Goal: Obtain resource: Download file/media

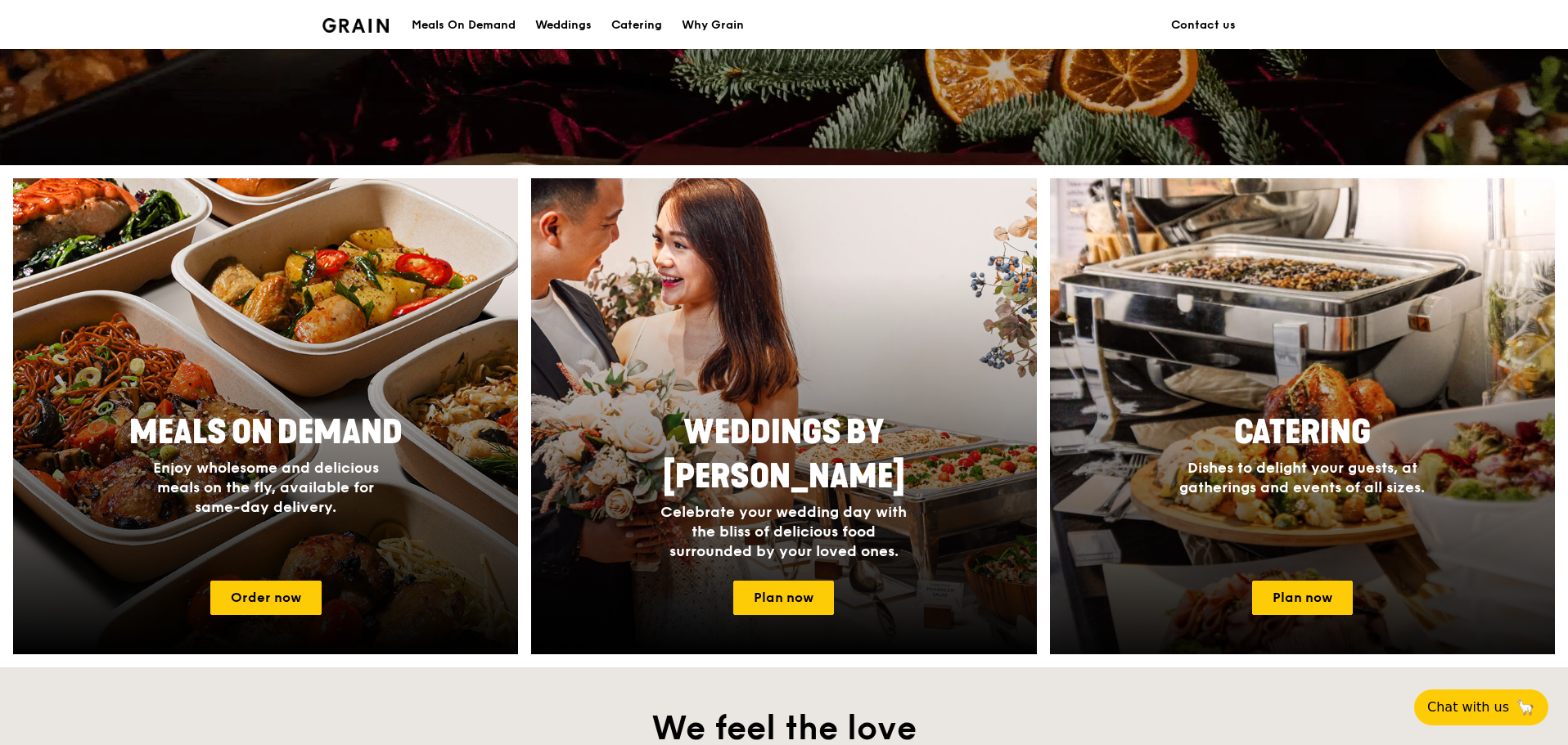
scroll to position [490, 0]
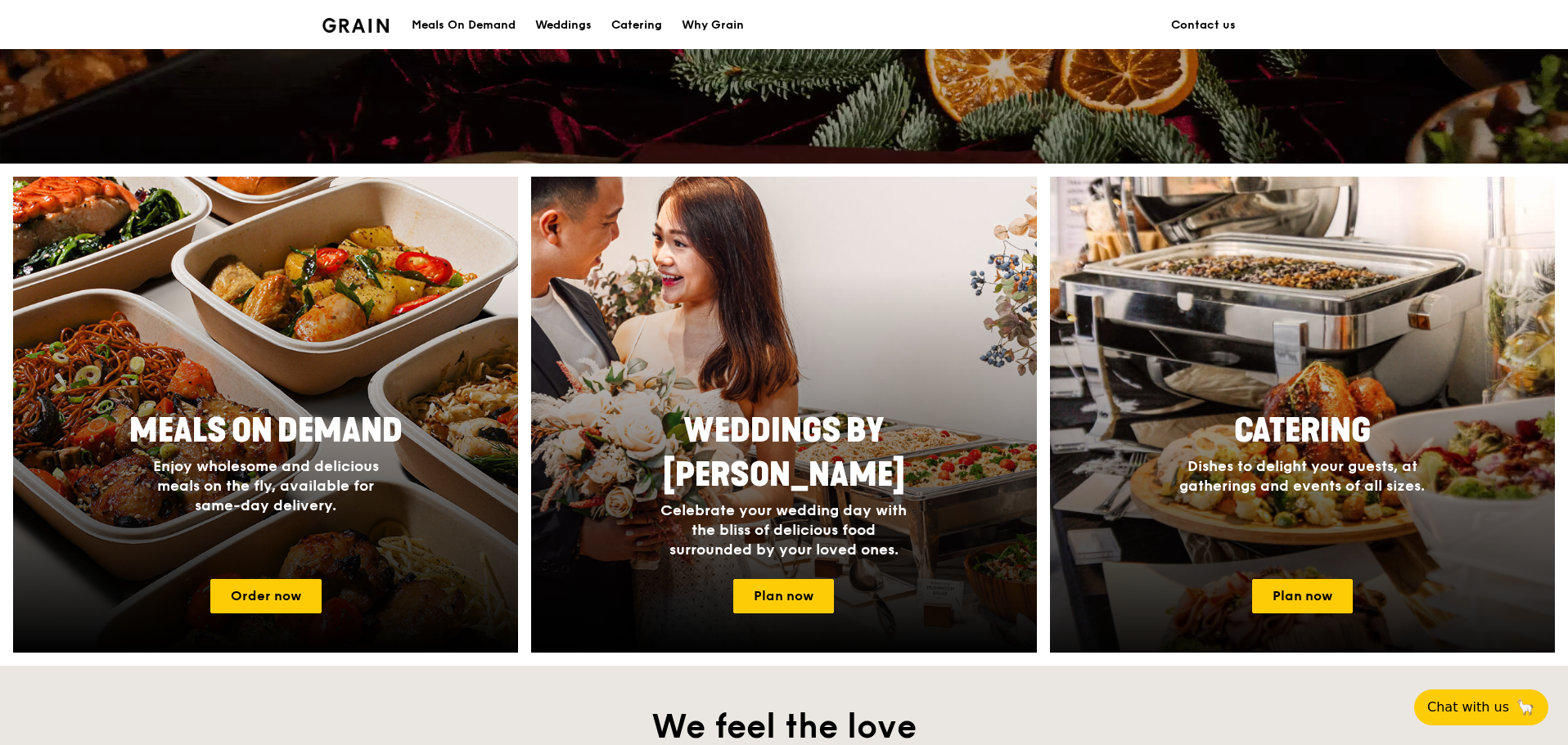
click at [1283, 380] on div at bounding box center [1303, 414] width 555 height 523
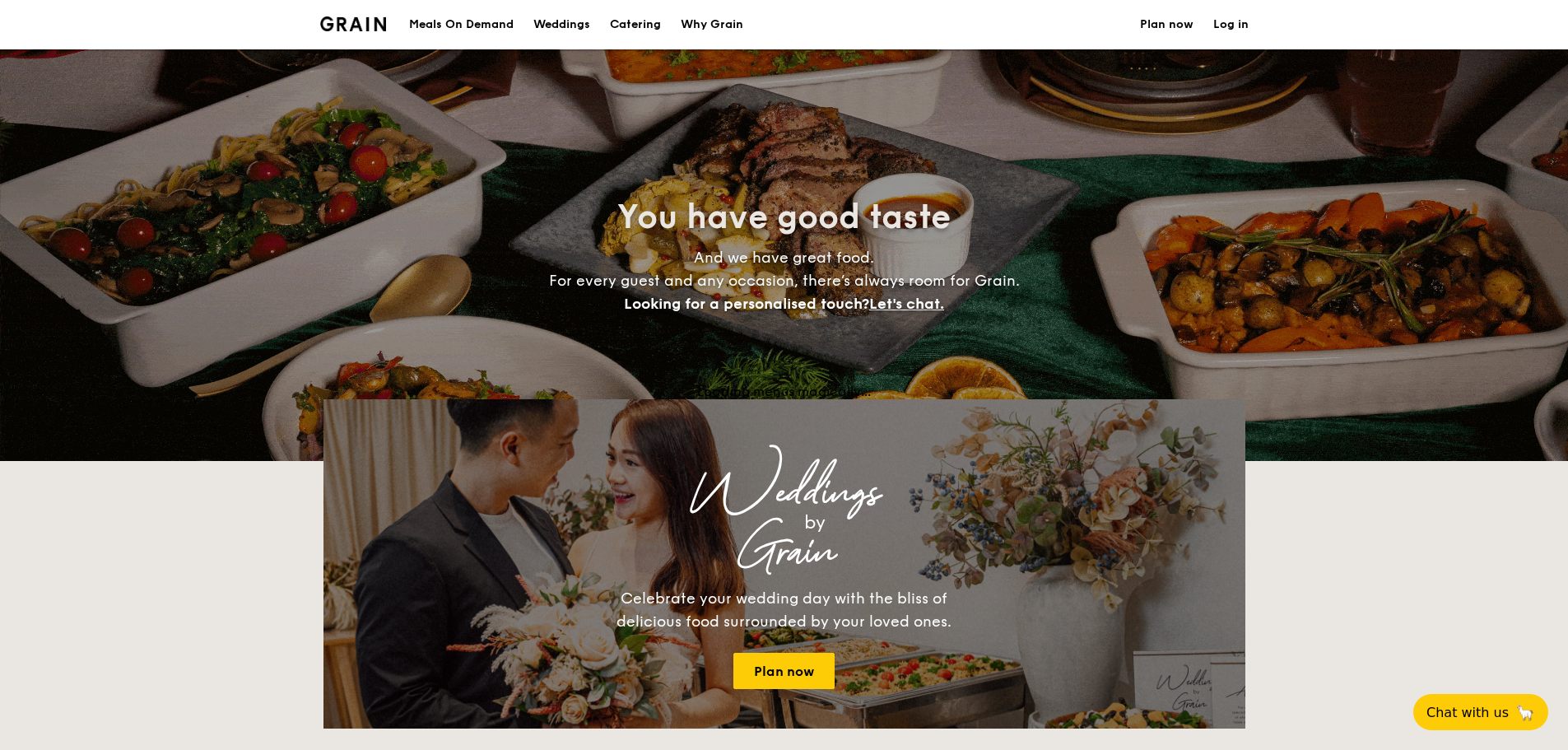
select select
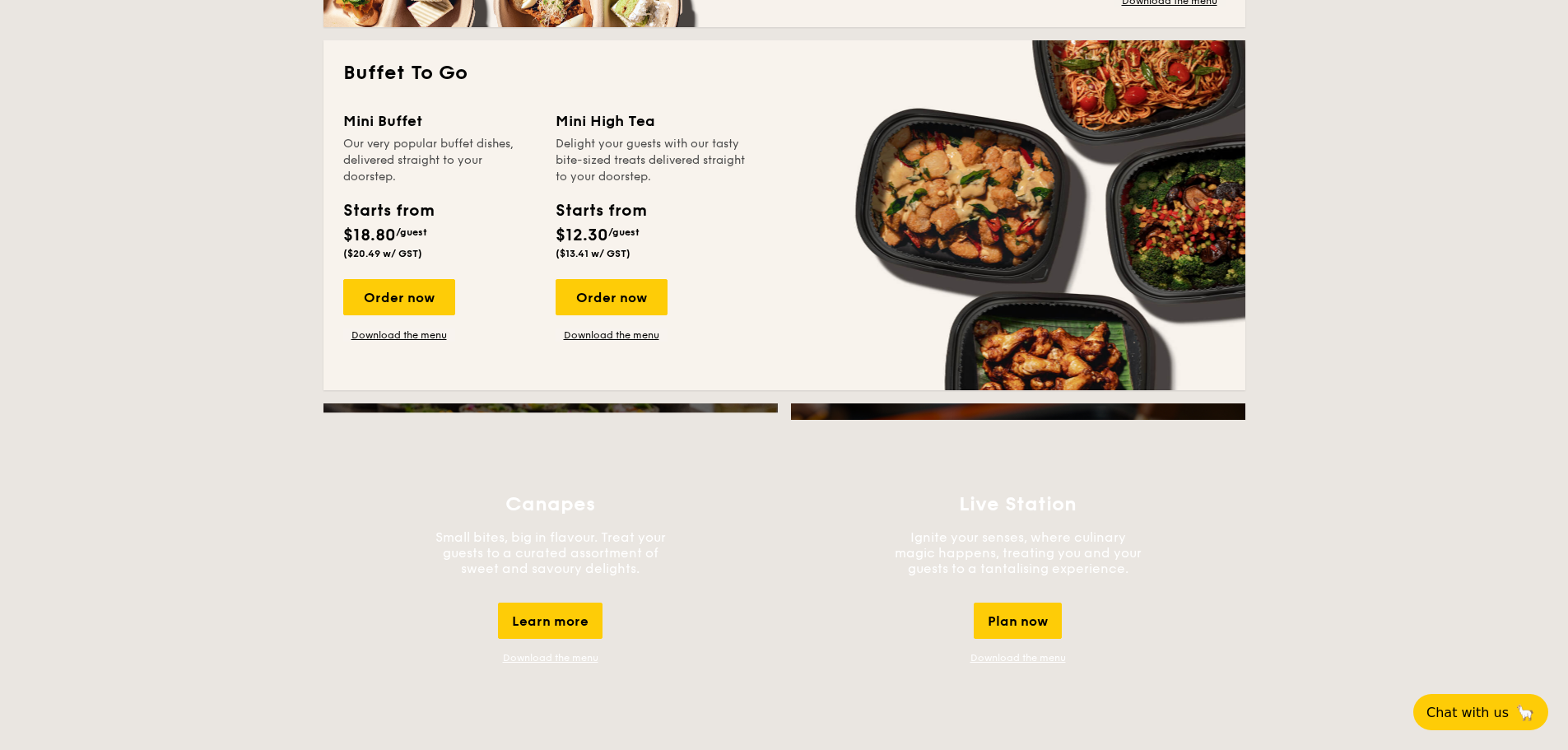
scroll to position [1071, 0]
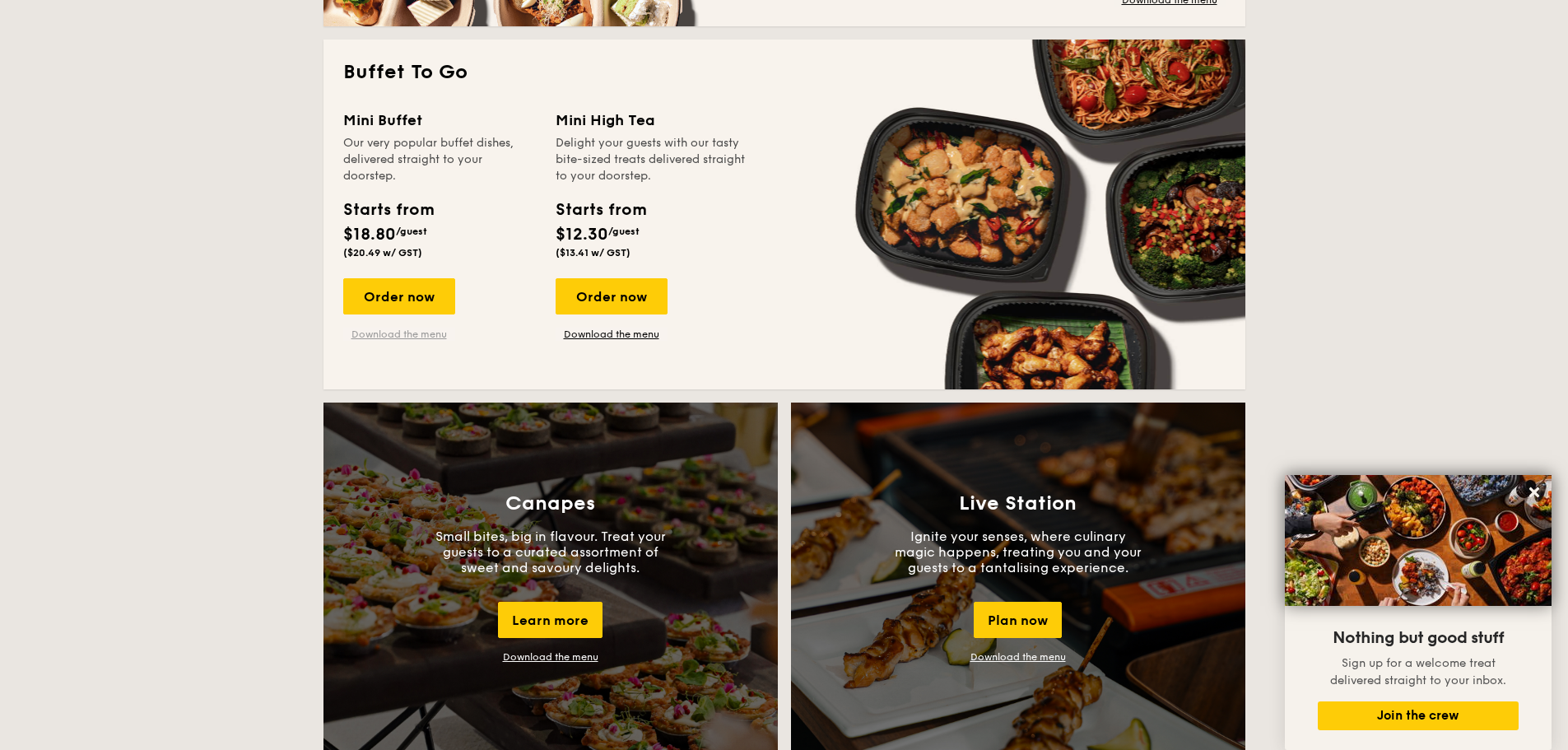
click at [415, 335] on link "Download the menu" at bounding box center [399, 334] width 112 height 13
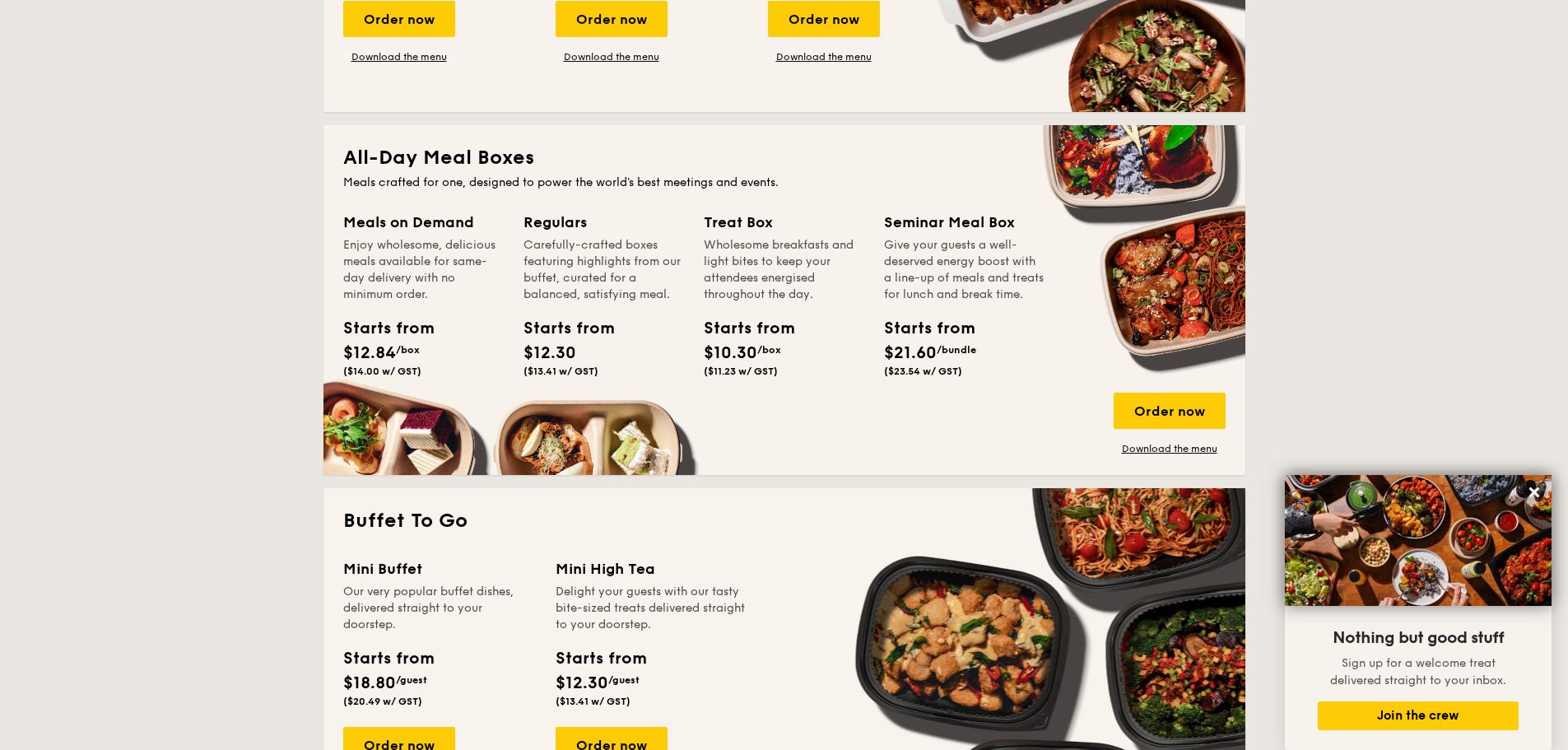
scroll to position [329, 0]
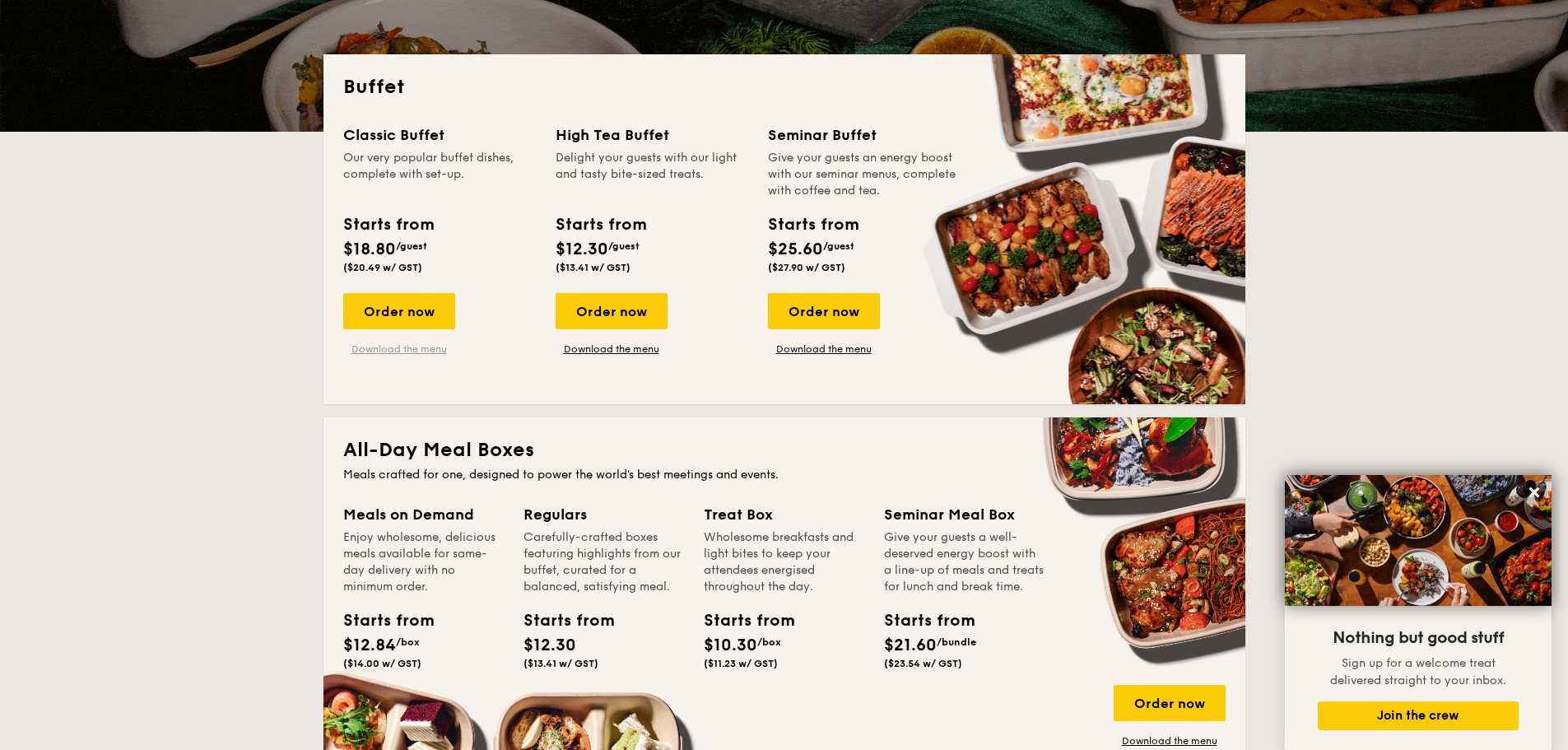
click at [402, 347] on link "Download the menu" at bounding box center [399, 349] width 112 height 13
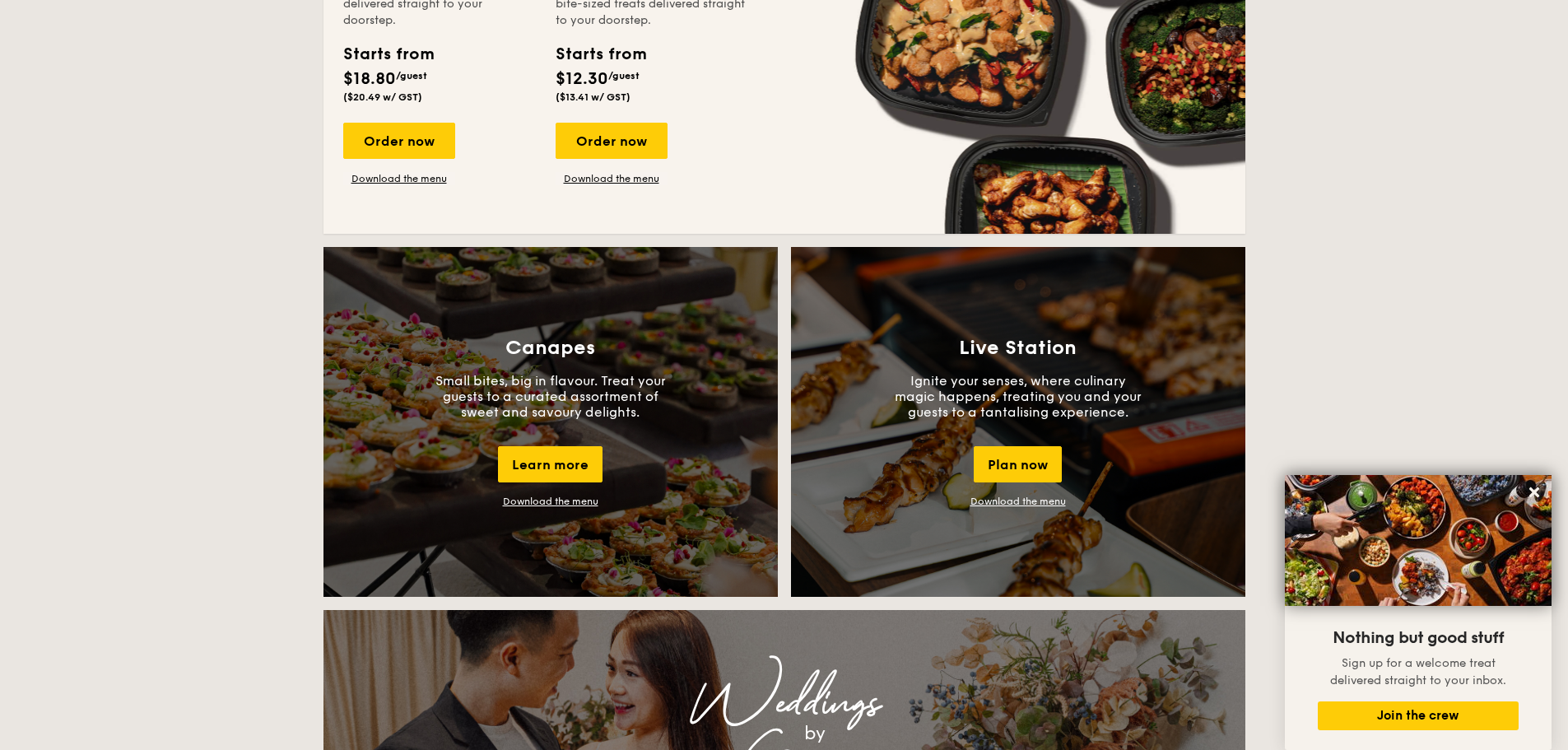
scroll to position [1071, 0]
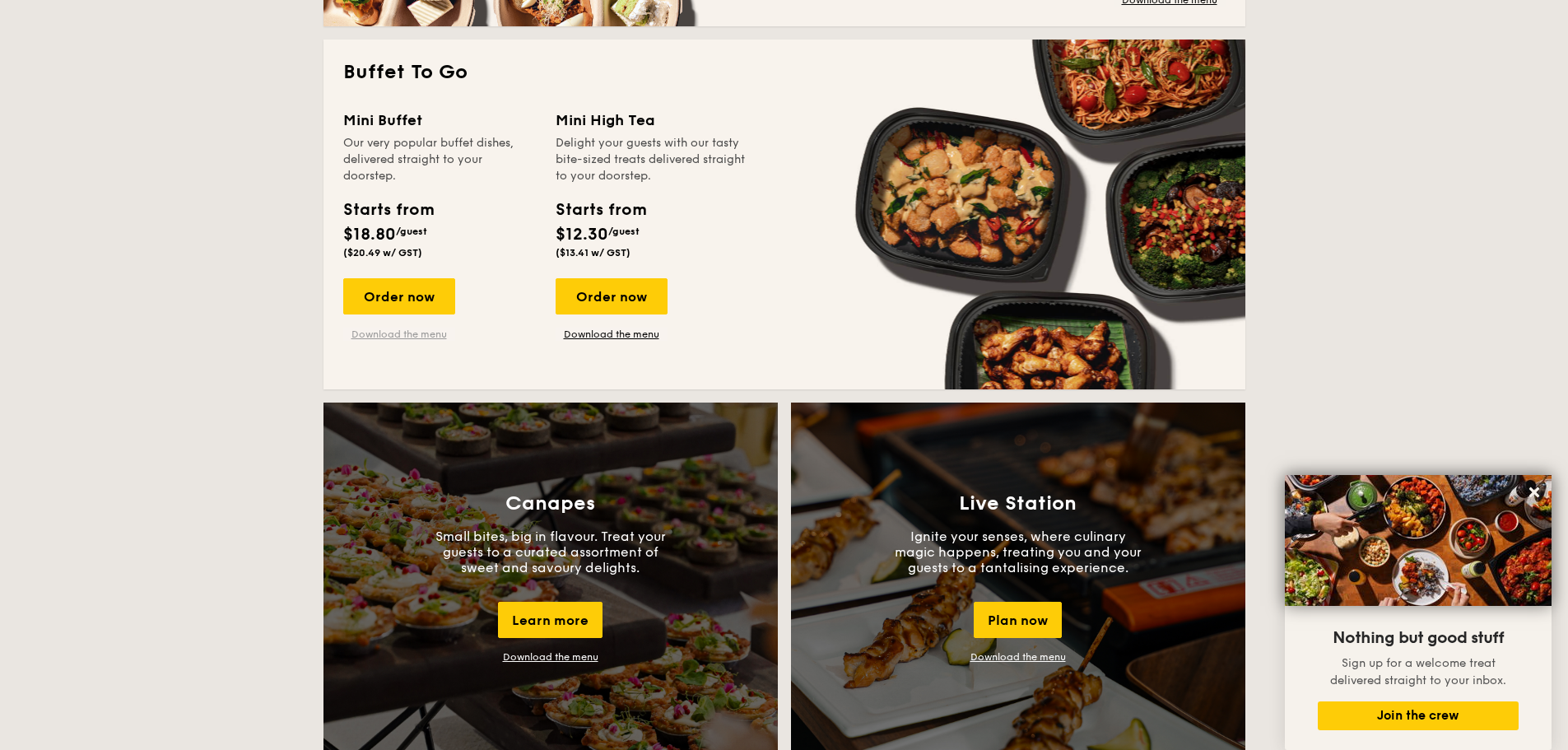
click at [394, 335] on link "Download the menu" at bounding box center [399, 334] width 112 height 13
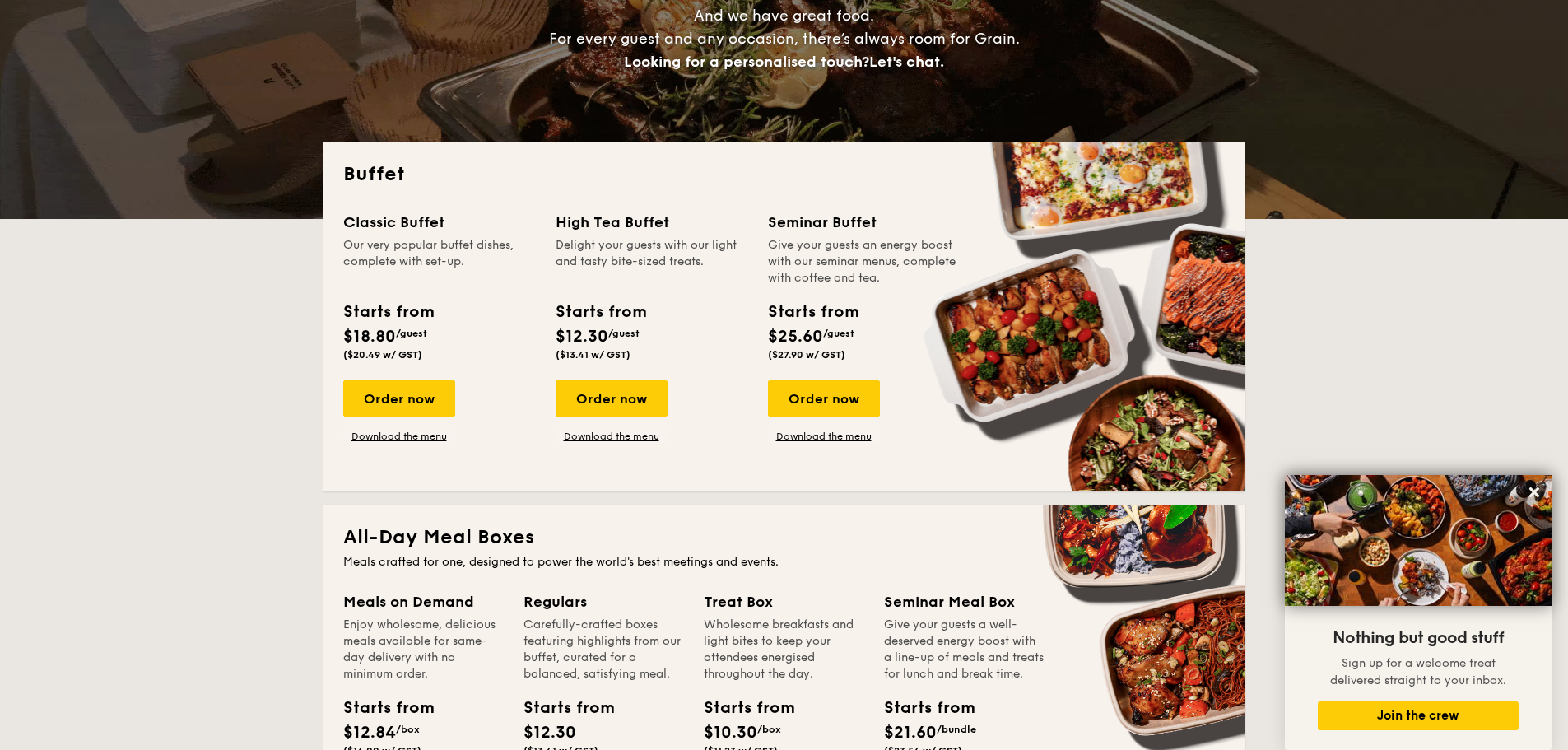
scroll to position [0, 0]
